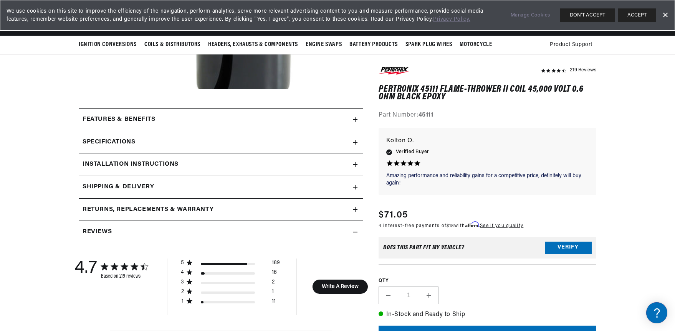
click at [187, 125] on div "Specifications" at bounding box center [216, 120] width 274 height 10
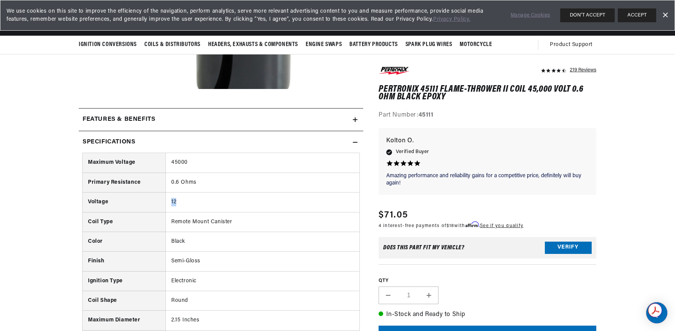
drag, startPoint x: 171, startPoint y: 201, endPoint x: 181, endPoint y: 200, distance: 9.6
click at [181, 200] on td "12" at bounding box center [263, 203] width 194 height 20
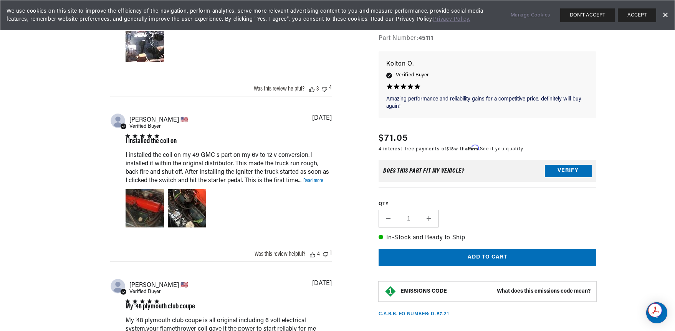
scroll to position [0, 0]
click at [311, 182] on link "Read more" at bounding box center [313, 181] width 20 height 6
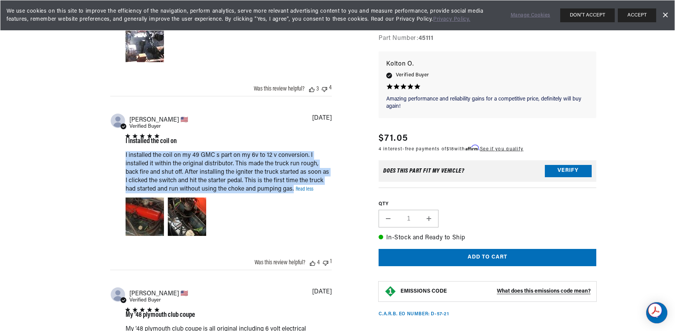
drag, startPoint x: 126, startPoint y: 154, endPoint x: 295, endPoint y: 190, distance: 172.4
click at [295, 190] on div "I installed the coil on my 49 GMC s part on my 6v to 12 v conversion. I install…" at bounding box center [228, 172] width 204 height 40
copy div "I installed the coil on my 49 GMC s part on my 6v to 12 v conversion. I install…"
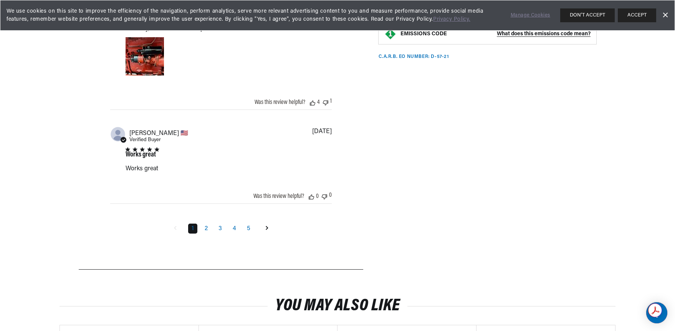
scroll to position [1690, 0]
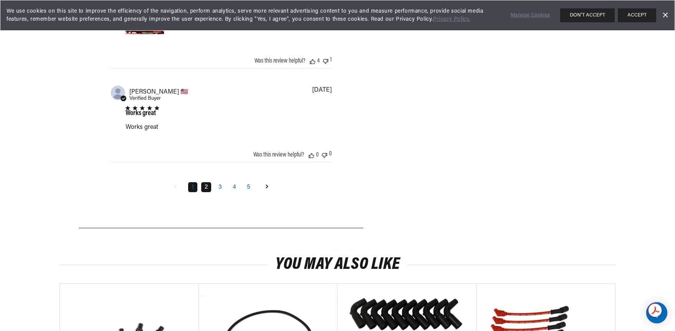
click at [204, 189] on link "2" at bounding box center [206, 187] width 10 height 10
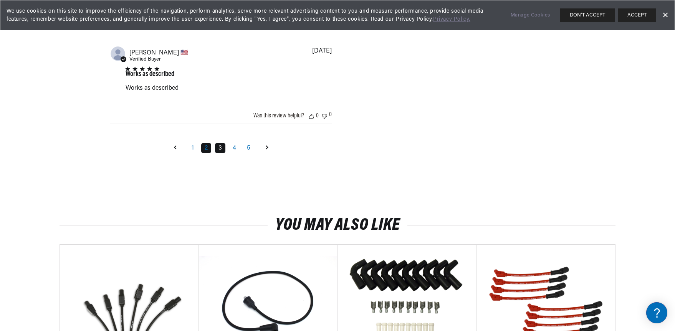
scroll to position [0, 114]
click at [221, 152] on link "3" at bounding box center [220, 148] width 10 height 10
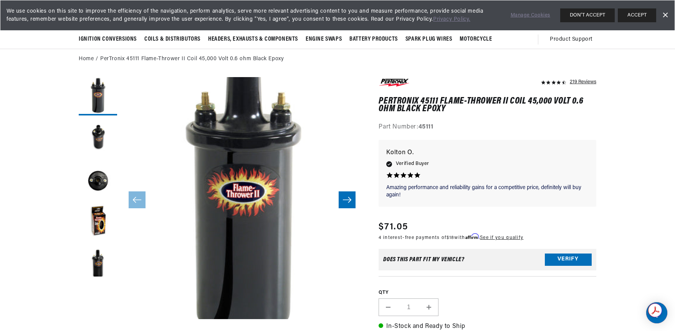
scroll to position [0, 0]
click at [101, 229] on button "Load image 4 in gallery view" at bounding box center [98, 223] width 38 height 38
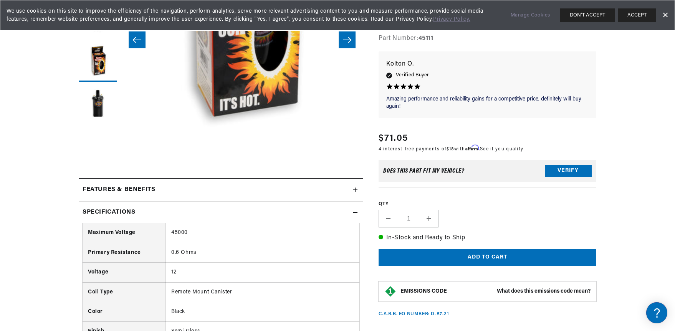
scroll to position [230, 0]
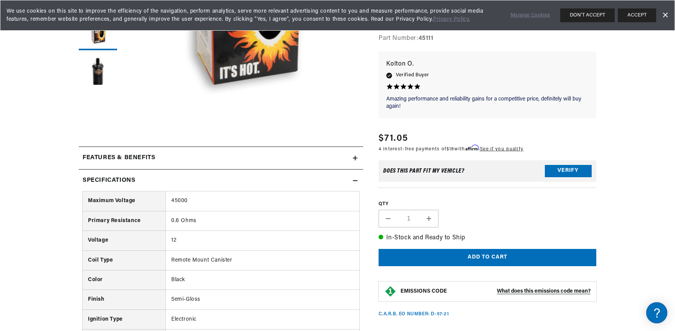
click at [359, 169] on summary "Specifications" at bounding box center [221, 158] width 285 height 22
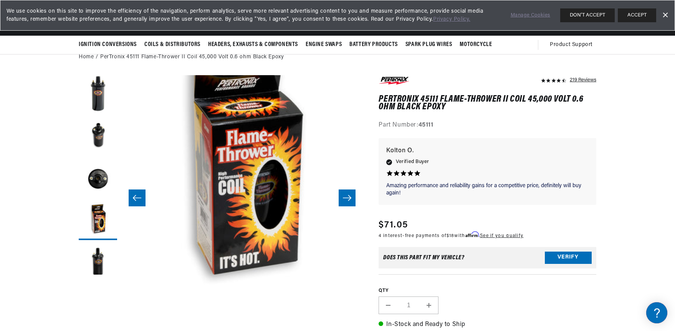
scroll to position [38, 0]
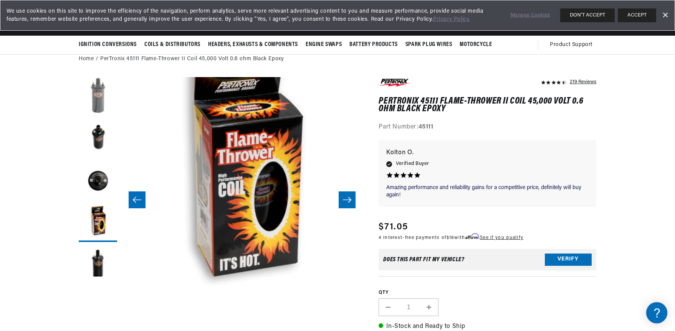
click at [102, 91] on button "Load image 1 in gallery view" at bounding box center [98, 96] width 38 height 38
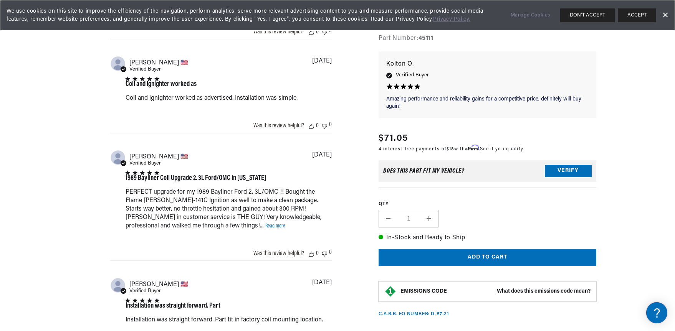
scroll to position [0, 0]
